Goal: Information Seeking & Learning: Learn about a topic

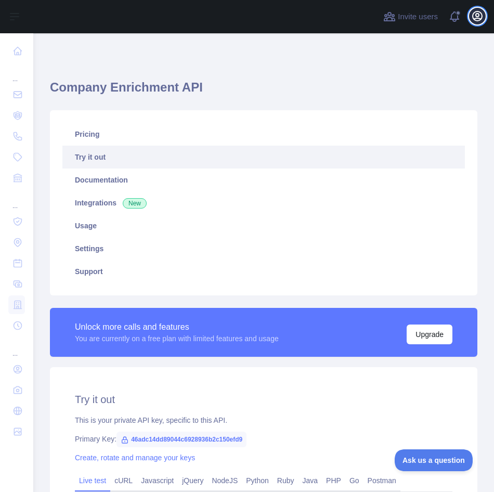
click at [477, 15] on icon "button" at bounding box center [477, 16] width 12 height 12
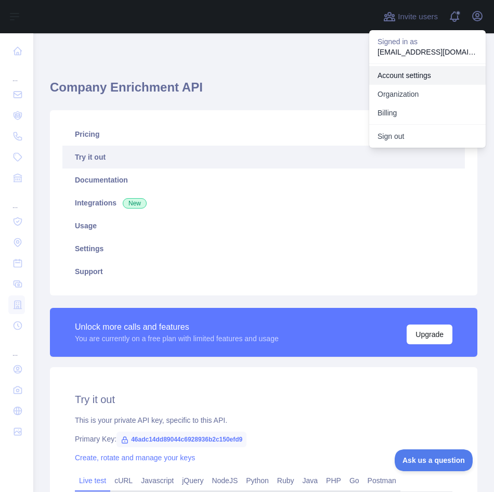
click at [409, 75] on link "Account settings" at bounding box center [427, 75] width 117 height 19
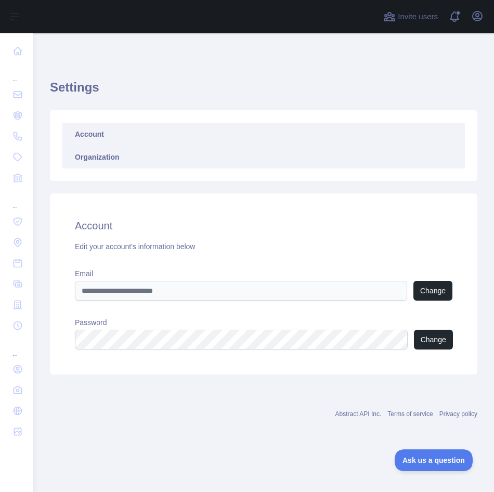
click at [92, 159] on link "Organization" at bounding box center [263, 157] width 403 height 23
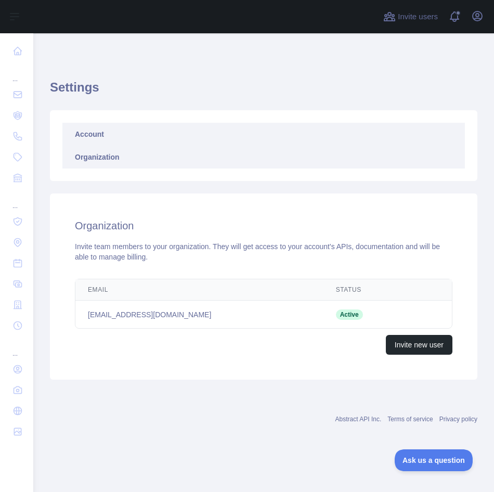
click at [96, 139] on link "Account" at bounding box center [263, 134] width 403 height 23
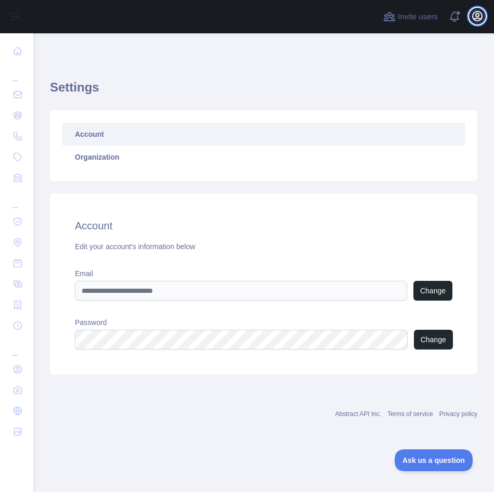
click at [475, 22] on button "Open user menu" at bounding box center [477, 16] width 17 height 17
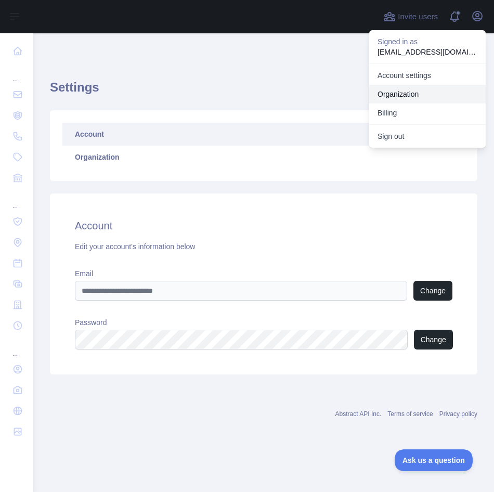
click at [407, 93] on link "Organization" at bounding box center [427, 94] width 117 height 19
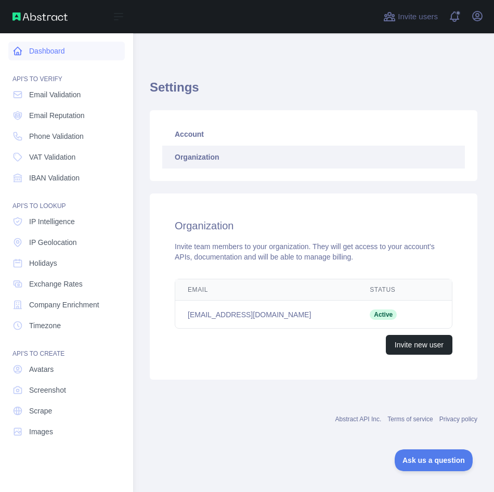
click at [17, 52] on icon at bounding box center [17, 51] width 10 height 10
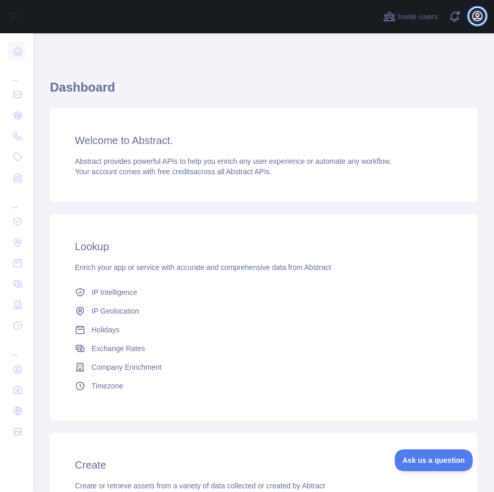
click at [482, 18] on icon "button" at bounding box center [477, 15] width 9 height 9
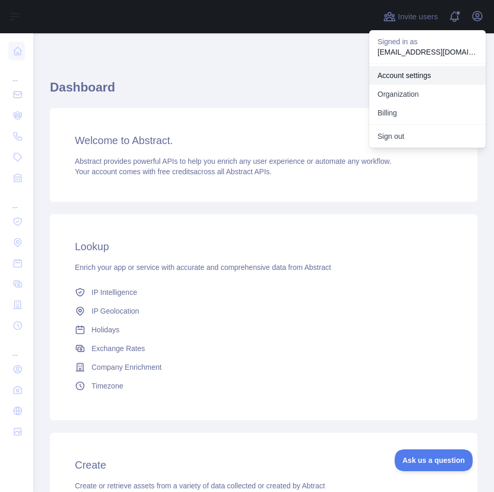
click at [428, 73] on link "Account settings" at bounding box center [427, 75] width 117 height 19
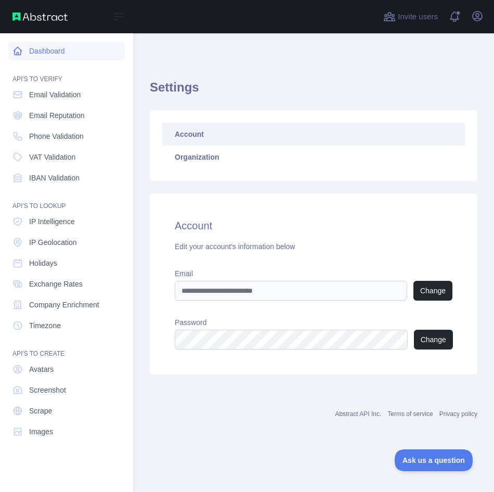
click at [60, 53] on link "Dashboard" at bounding box center [66, 51] width 117 height 19
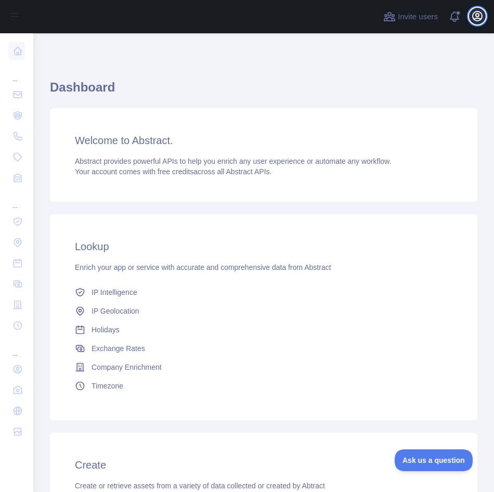
click at [479, 14] on icon "button" at bounding box center [477, 15] width 9 height 9
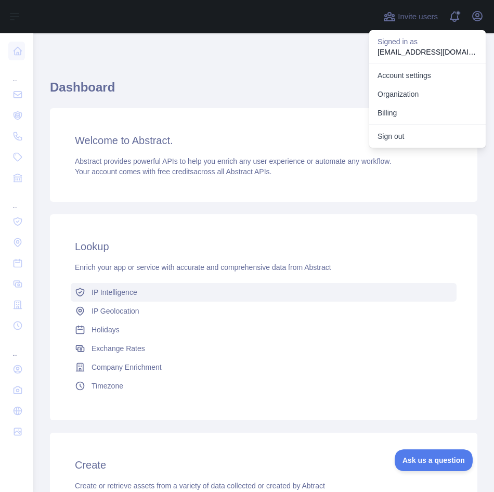
click at [288, 299] on link "IP Intelligence" at bounding box center [264, 292] width 386 height 19
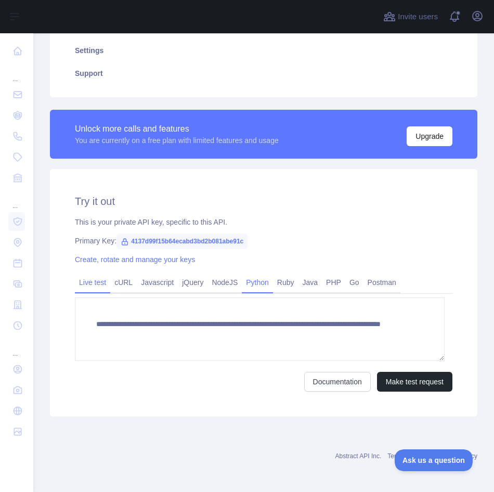
scroll to position [200, 0]
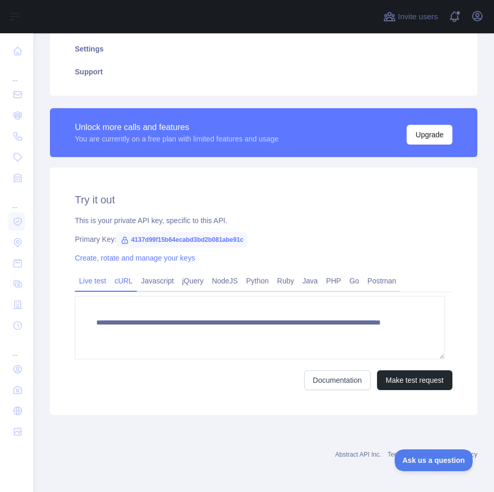
click at [127, 281] on link "cURL" at bounding box center [123, 281] width 27 height 17
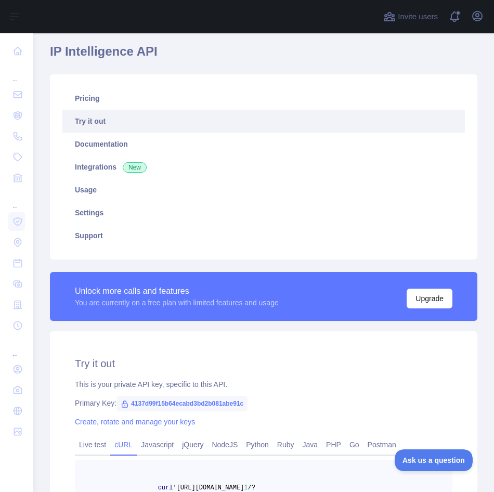
scroll to position [34, 0]
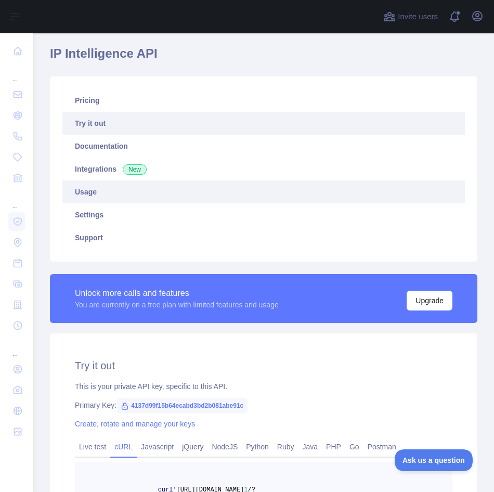
click at [109, 188] on link "Usage" at bounding box center [263, 192] width 403 height 23
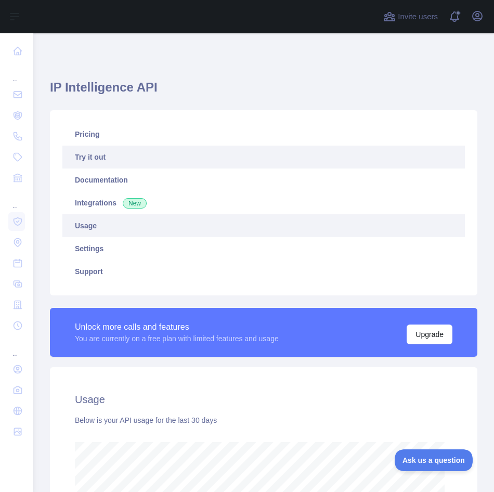
click at [116, 156] on link "Try it out" at bounding box center [263, 157] width 403 height 23
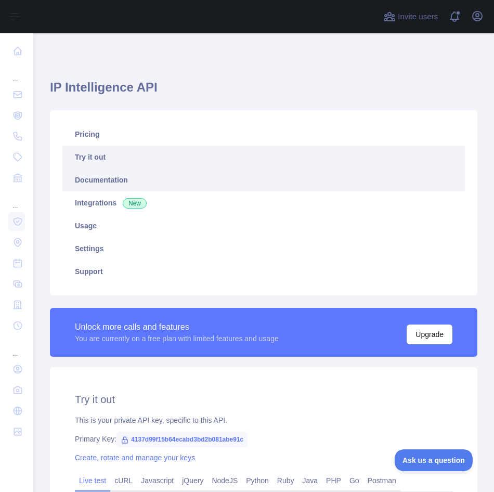
click at [109, 186] on link "Documentation" at bounding box center [263, 180] width 403 height 23
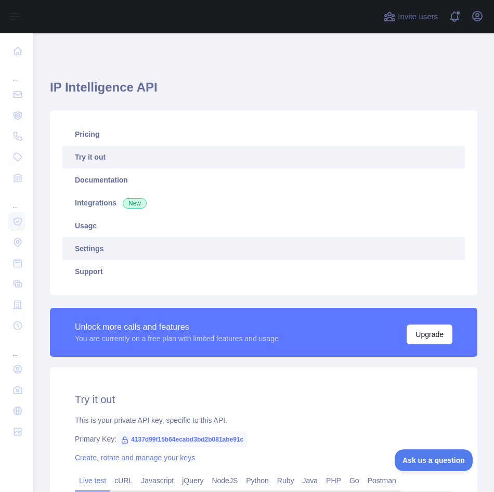
click at [140, 249] on link "Settings" at bounding box center [263, 248] width 403 height 23
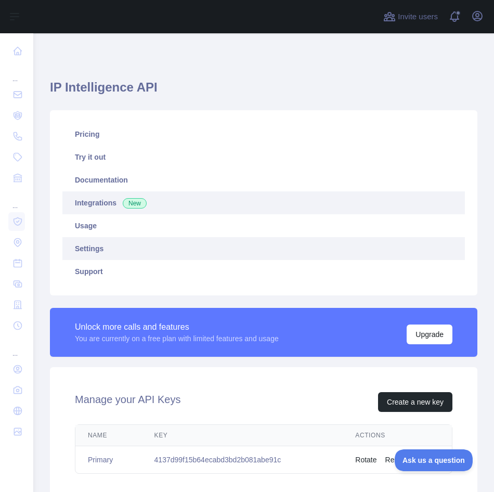
click at [96, 202] on link "Integrations New" at bounding box center [263, 203] width 403 height 23
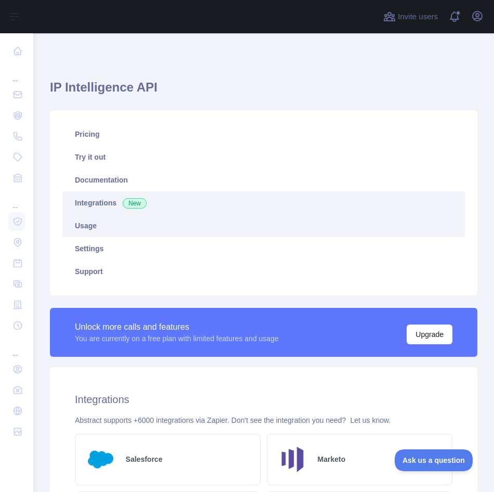
click at [150, 231] on link "Usage" at bounding box center [263, 225] width 403 height 23
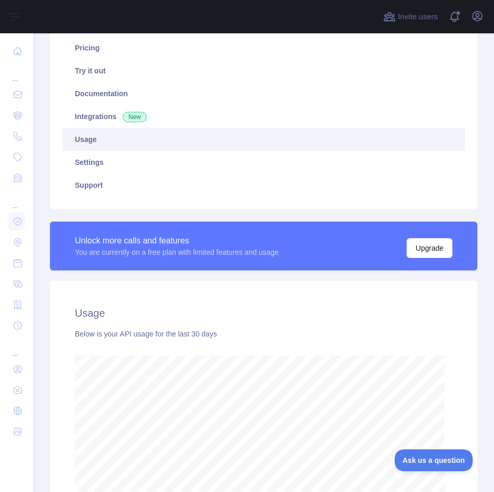
scroll to position [81, 0]
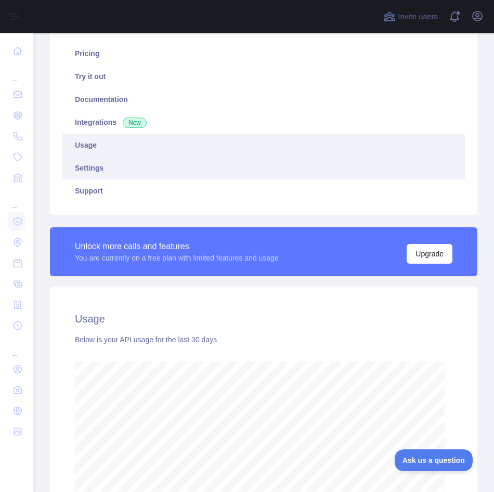
click at [116, 164] on link "Settings" at bounding box center [263, 168] width 403 height 23
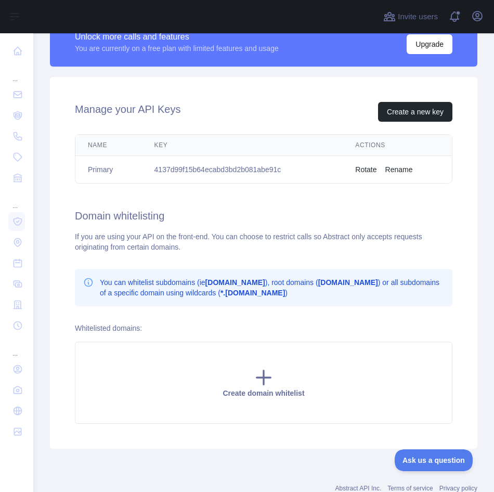
scroll to position [272, 0]
